Goal: Task Accomplishment & Management: Manage account settings

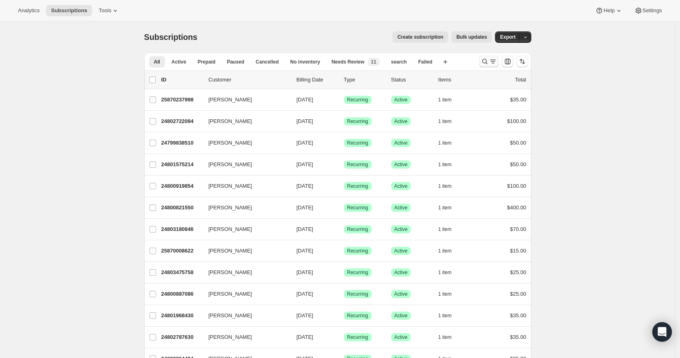
click at [486, 62] on icon "Search and filter results" at bounding box center [485, 61] width 8 height 8
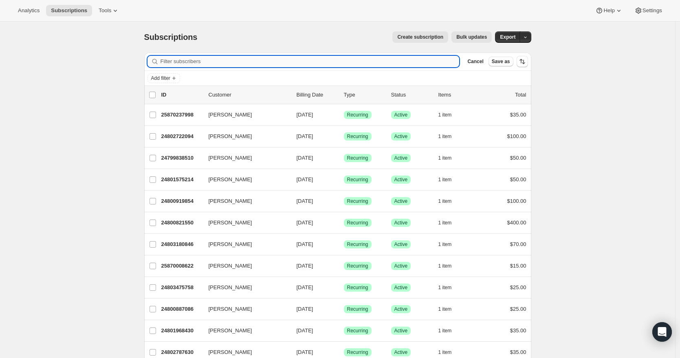
click at [254, 62] on input "Filter subscribers" at bounding box center [310, 61] width 299 height 11
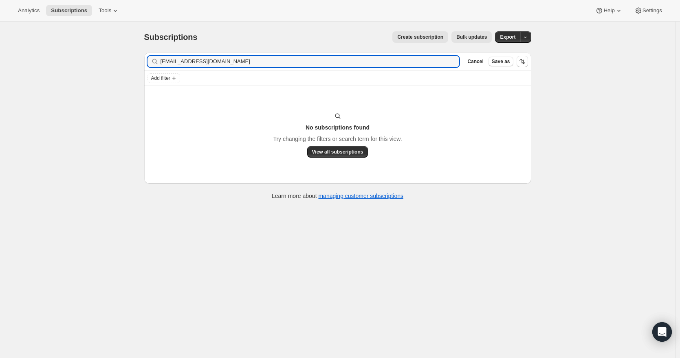
type input "[EMAIL_ADDRESS][DOMAIN_NAME]"
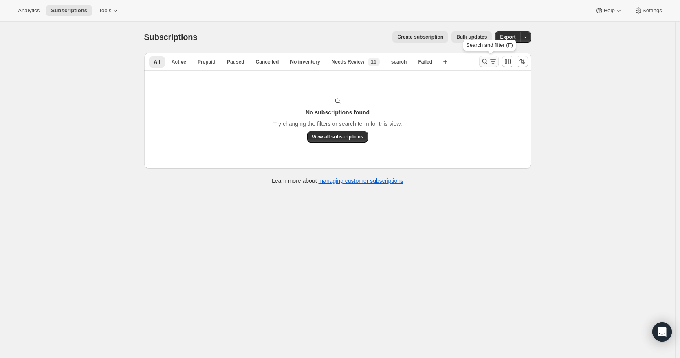
click at [487, 60] on icon "Search and filter results" at bounding box center [484, 61] width 5 height 5
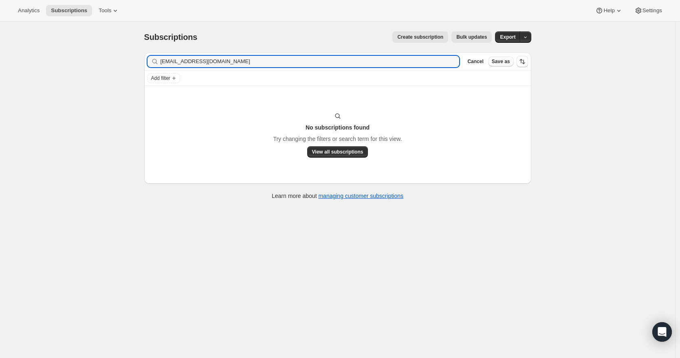
drag, startPoint x: 230, startPoint y: 63, endPoint x: 151, endPoint y: 62, distance: 79.5
click at [151, 62] on div "[EMAIL_ADDRESS][DOMAIN_NAME] Clear" at bounding box center [304, 61] width 312 height 11
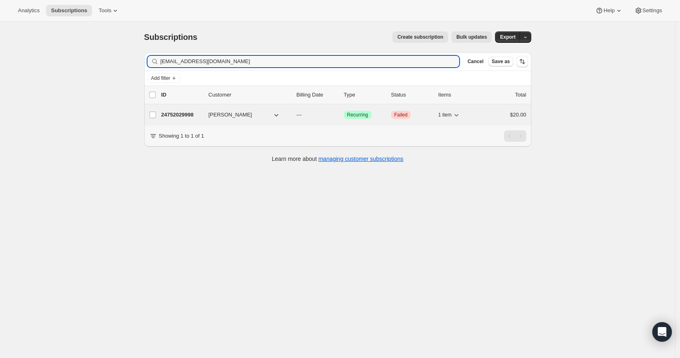
type input "[EMAIL_ADDRESS][DOMAIN_NAME]"
click at [218, 117] on span "[PERSON_NAME]" at bounding box center [231, 115] width 44 height 8
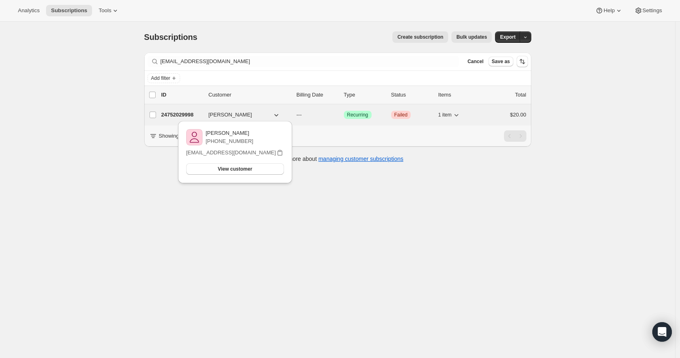
click at [167, 115] on p "24752029998" at bounding box center [181, 115] width 41 height 8
